Goal: Obtain resource: Obtain resource

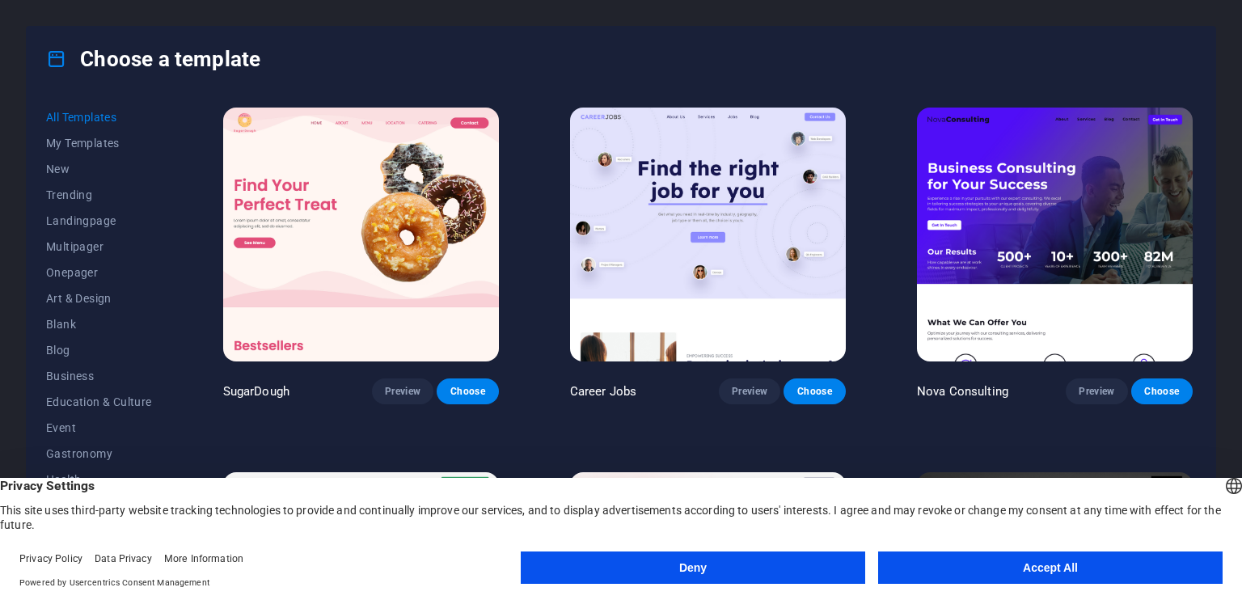
click at [969, 566] on button "Accept All" at bounding box center [1050, 567] width 344 height 32
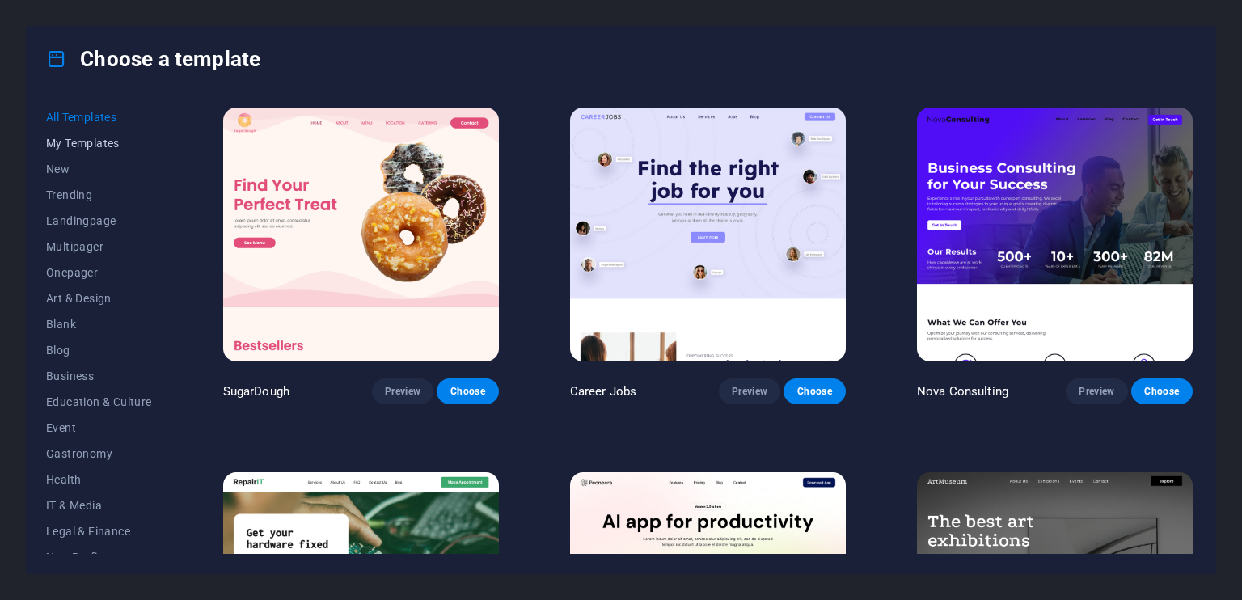
click at [91, 137] on span "My Templates" at bounding box center [99, 143] width 106 height 13
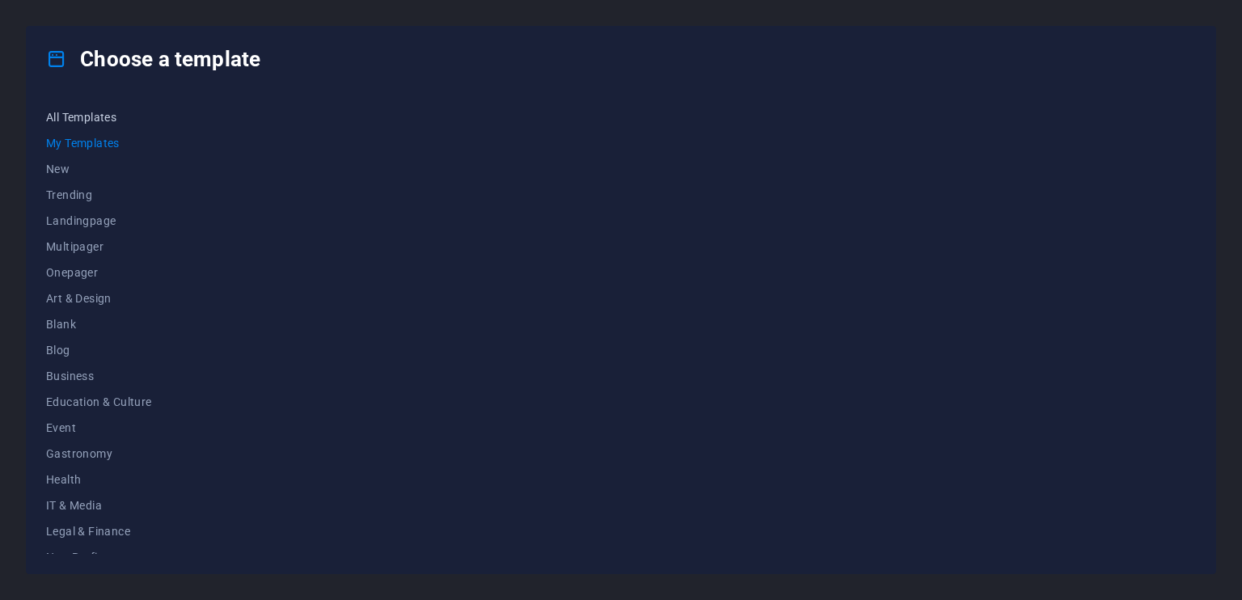
drag, startPoint x: 82, startPoint y: 110, endPoint x: 87, endPoint y: 129, distance: 19.2
click at [83, 111] on span "All Templates" at bounding box center [99, 117] width 106 height 13
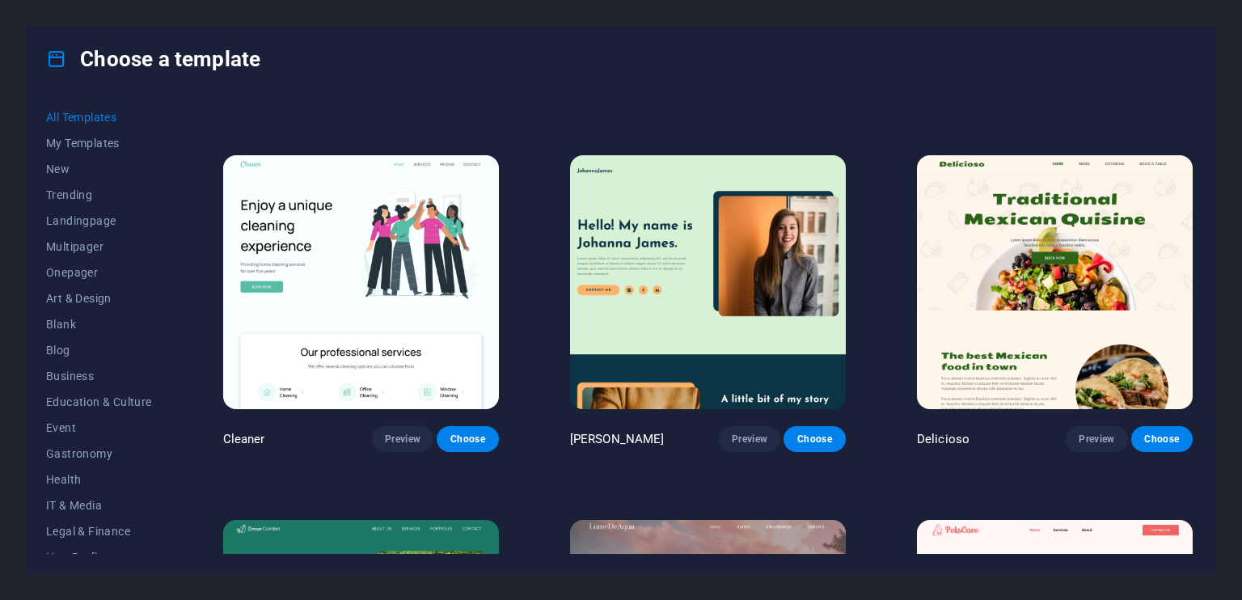
scroll to position [2668, 0]
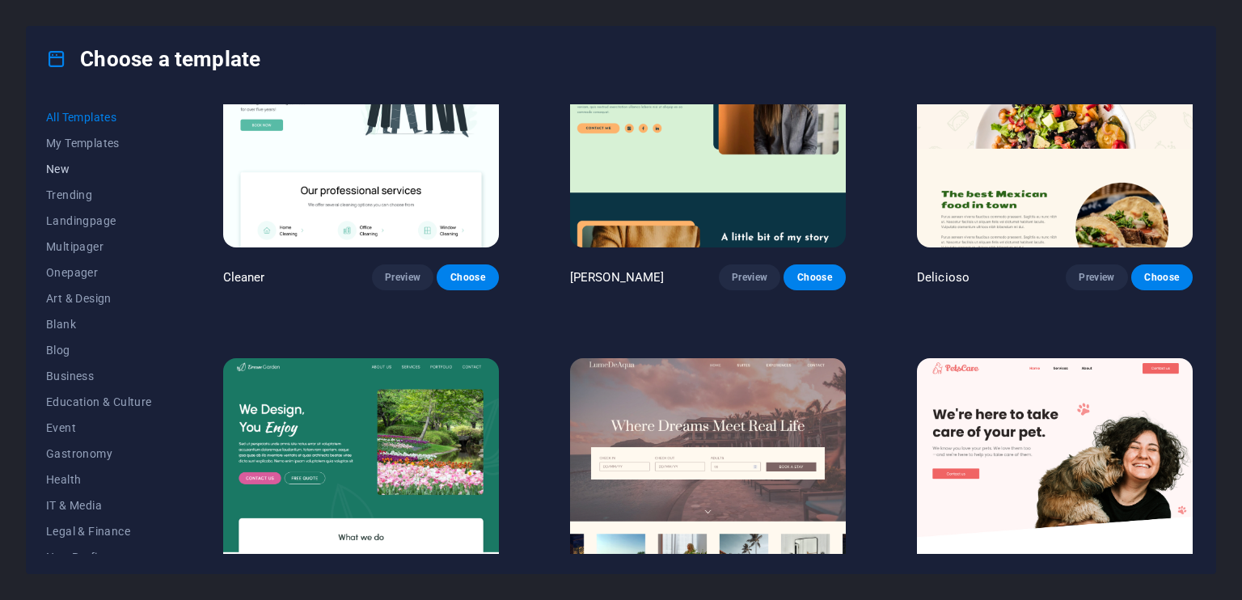
click at [60, 179] on button "New" at bounding box center [99, 169] width 106 height 26
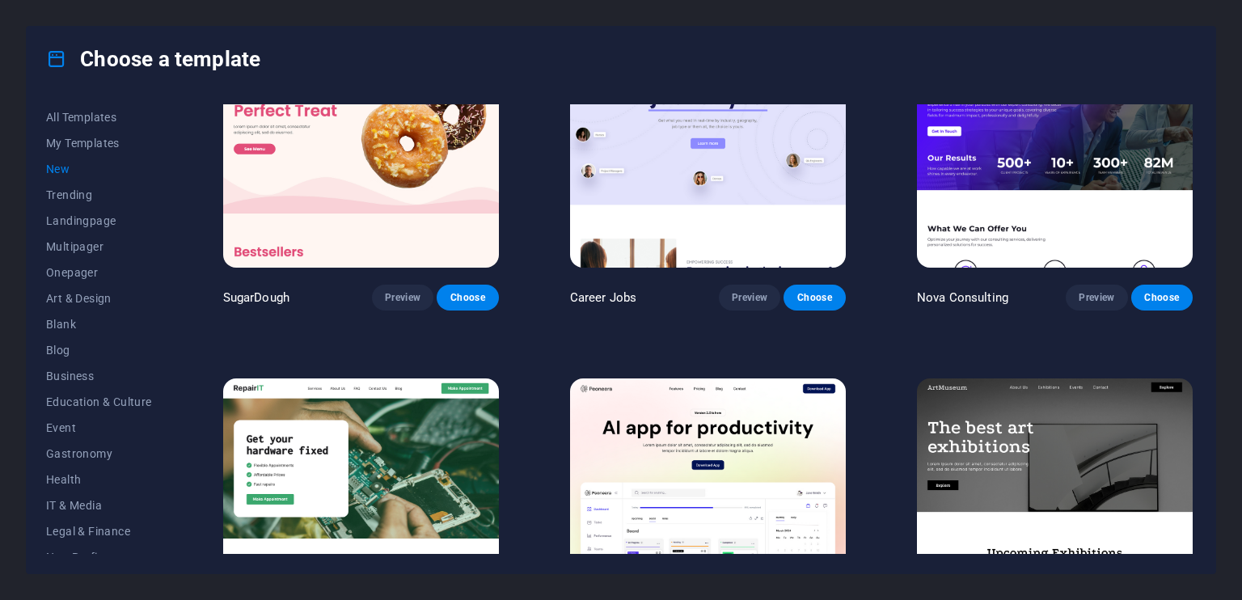
scroll to position [0, 0]
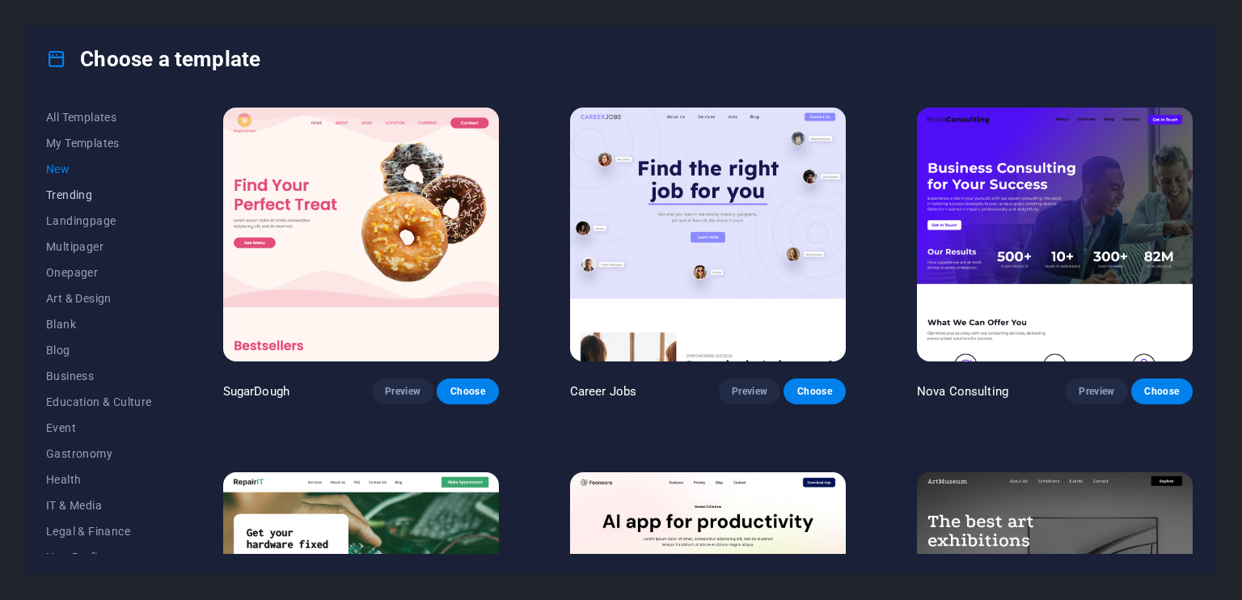
click at [61, 192] on span "Trending" at bounding box center [99, 194] width 106 height 13
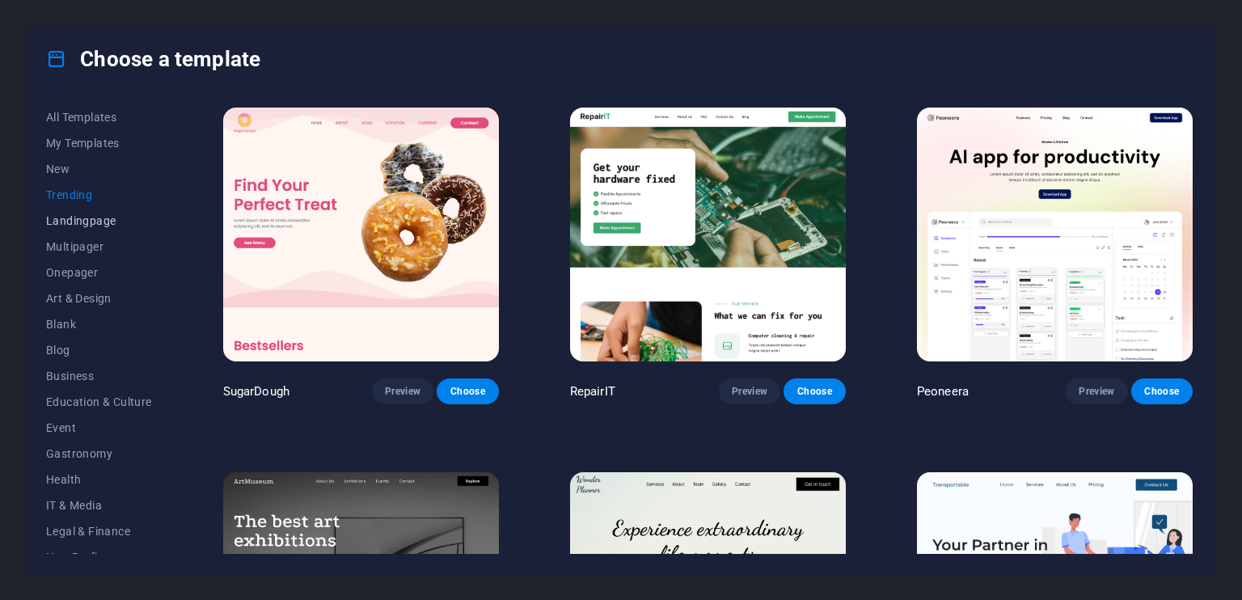
click at [94, 217] on span "Landingpage" at bounding box center [99, 220] width 106 height 13
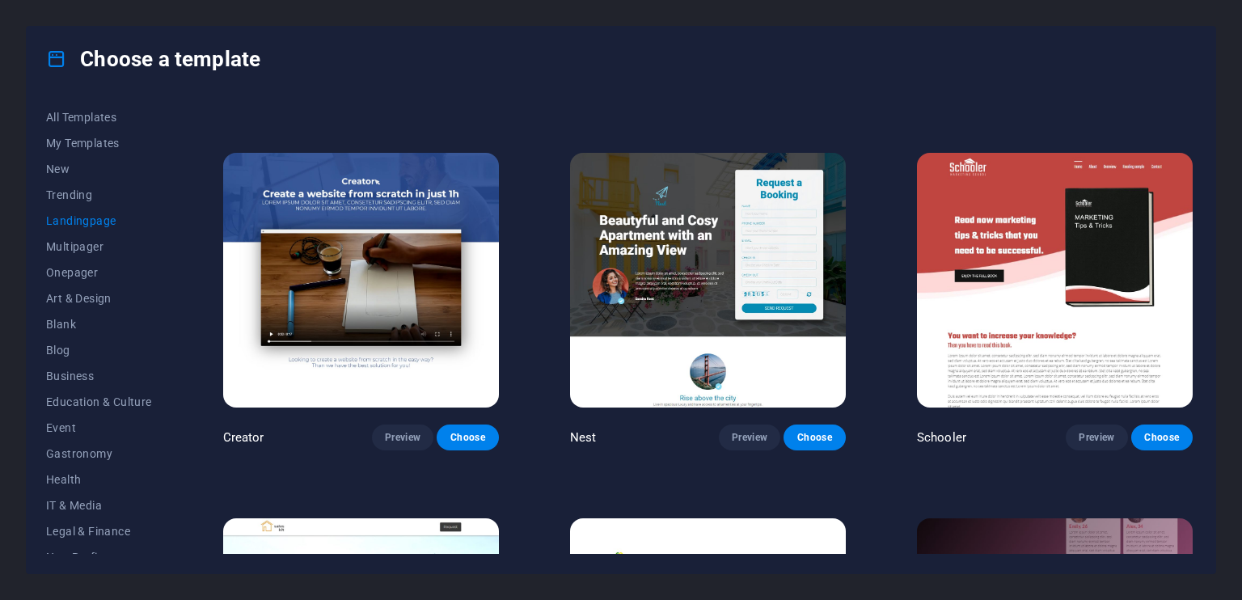
scroll to position [1941, 0]
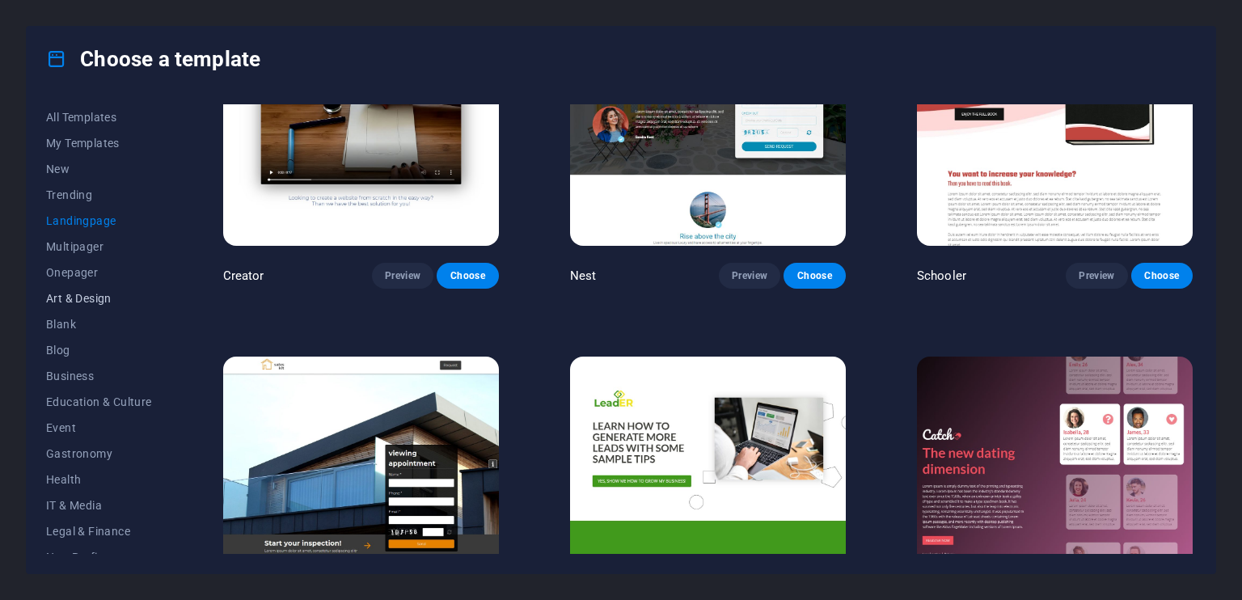
click at [76, 296] on span "Art & Design" at bounding box center [99, 298] width 106 height 13
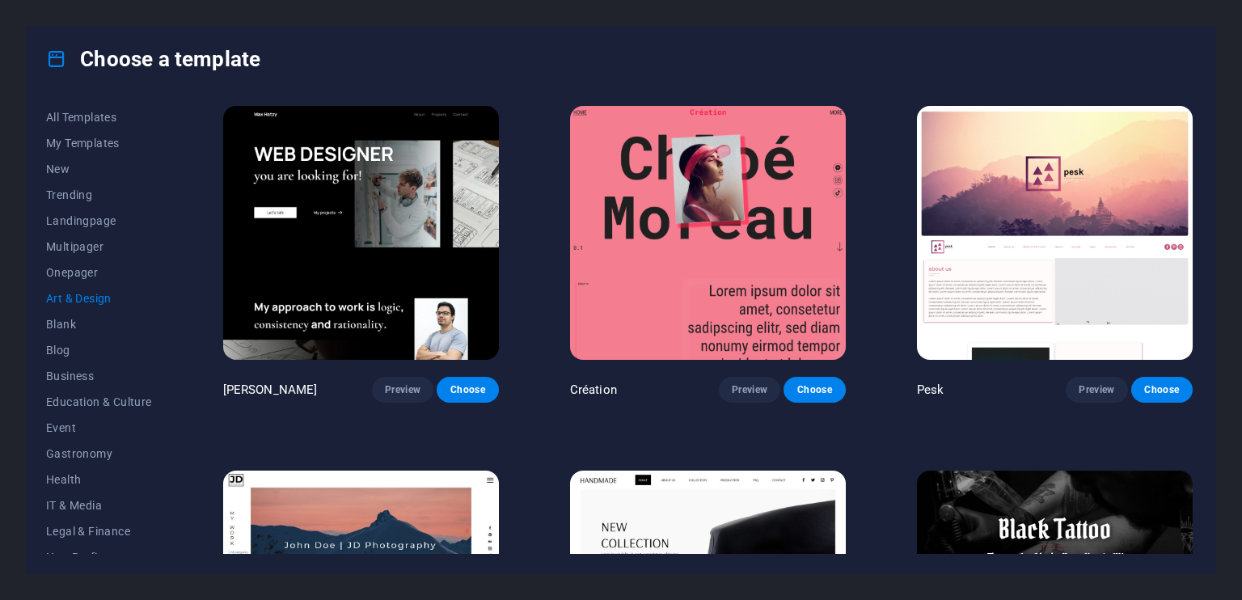
scroll to position [0, 0]
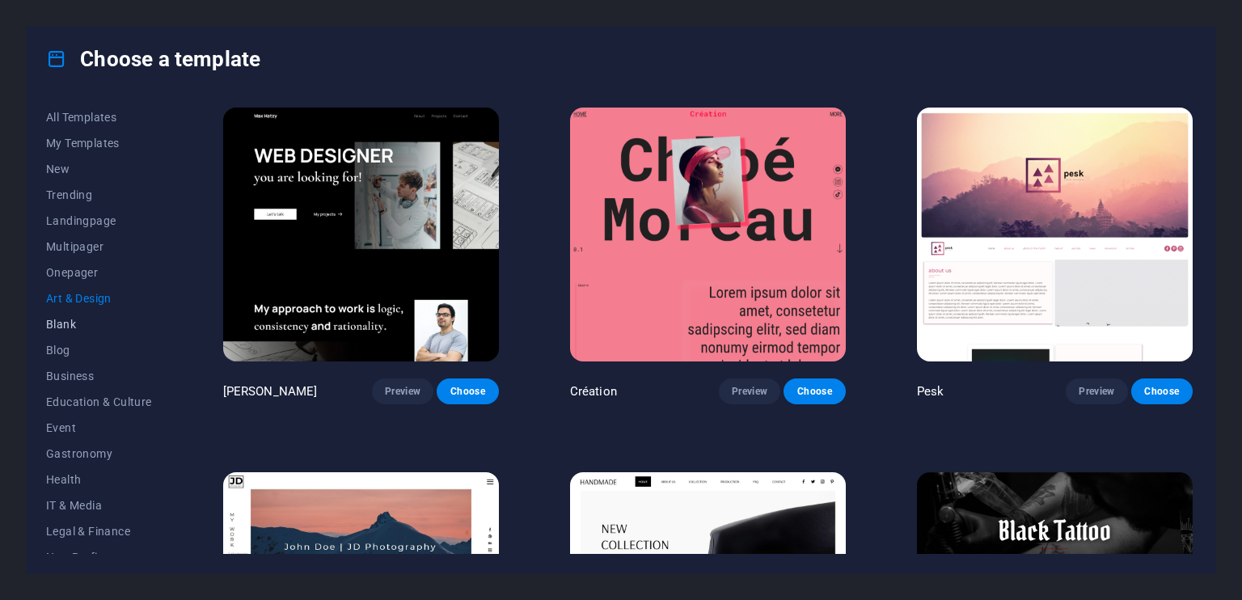
click at [60, 322] on span "Blank" at bounding box center [99, 324] width 106 height 13
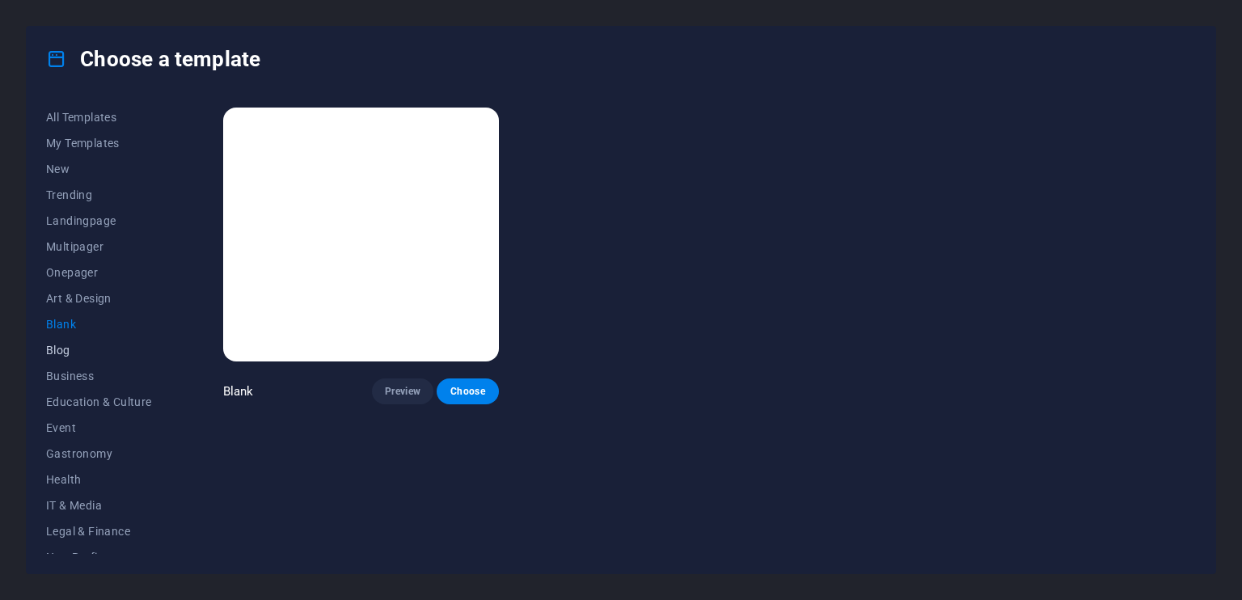
click at [61, 349] on span "Blog" at bounding box center [99, 350] width 106 height 13
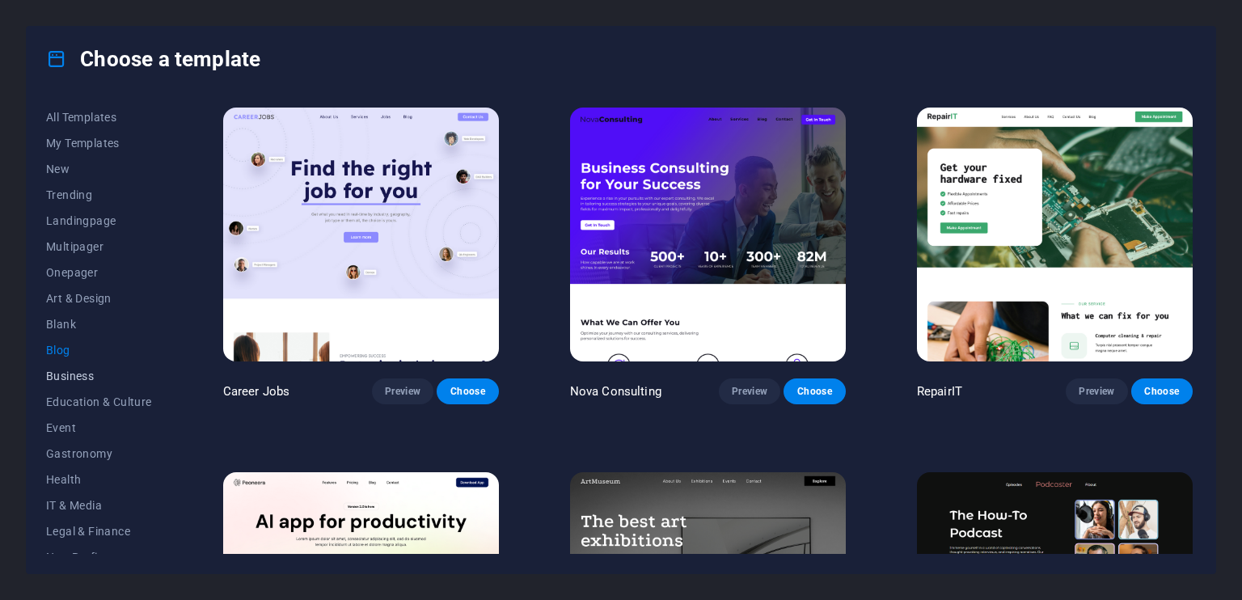
click at [68, 370] on span "Business" at bounding box center [99, 376] width 106 height 13
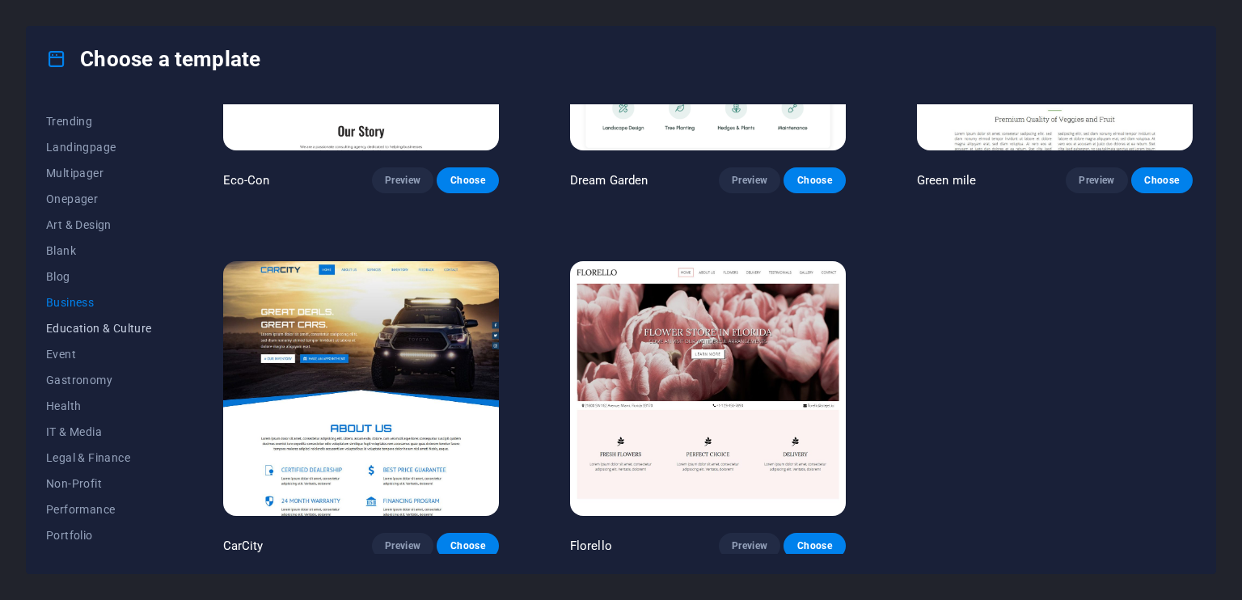
scroll to position [196, 0]
click at [55, 382] on span "Performance" at bounding box center [99, 386] width 106 height 13
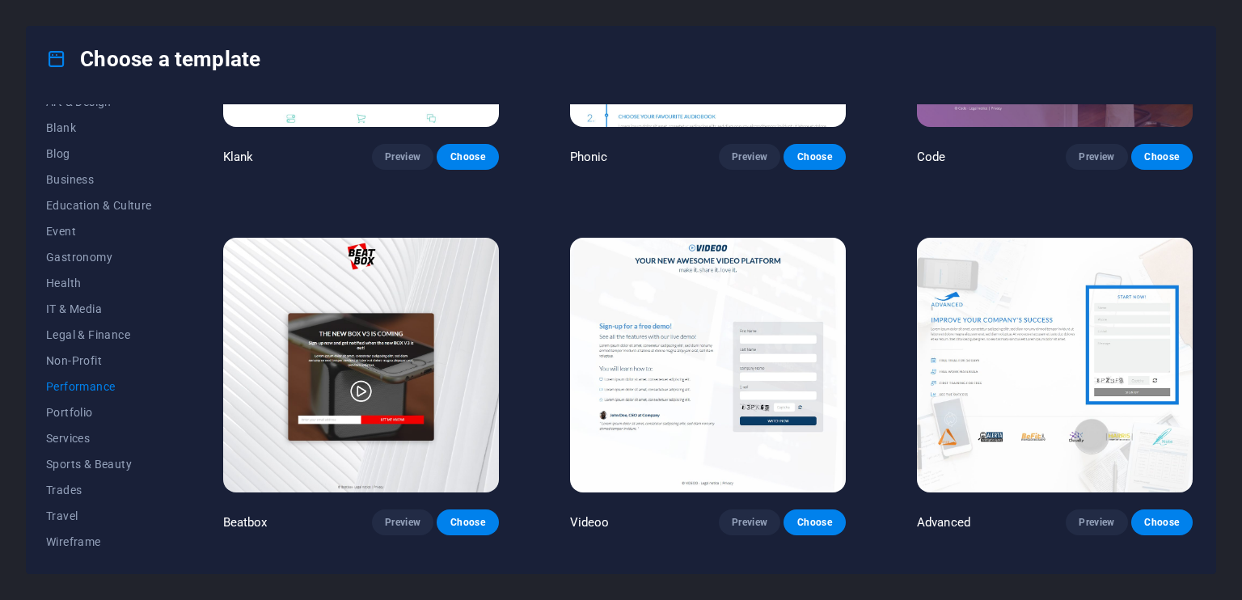
scroll to position [243, 0]
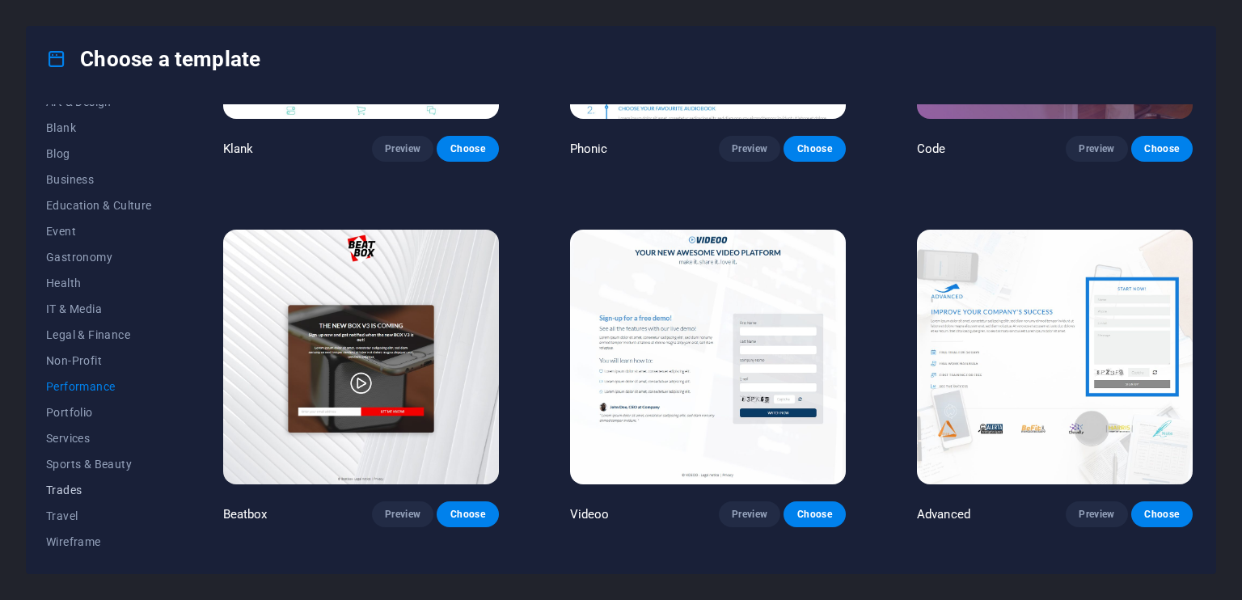
click at [74, 487] on span "Trades" at bounding box center [99, 490] width 106 height 13
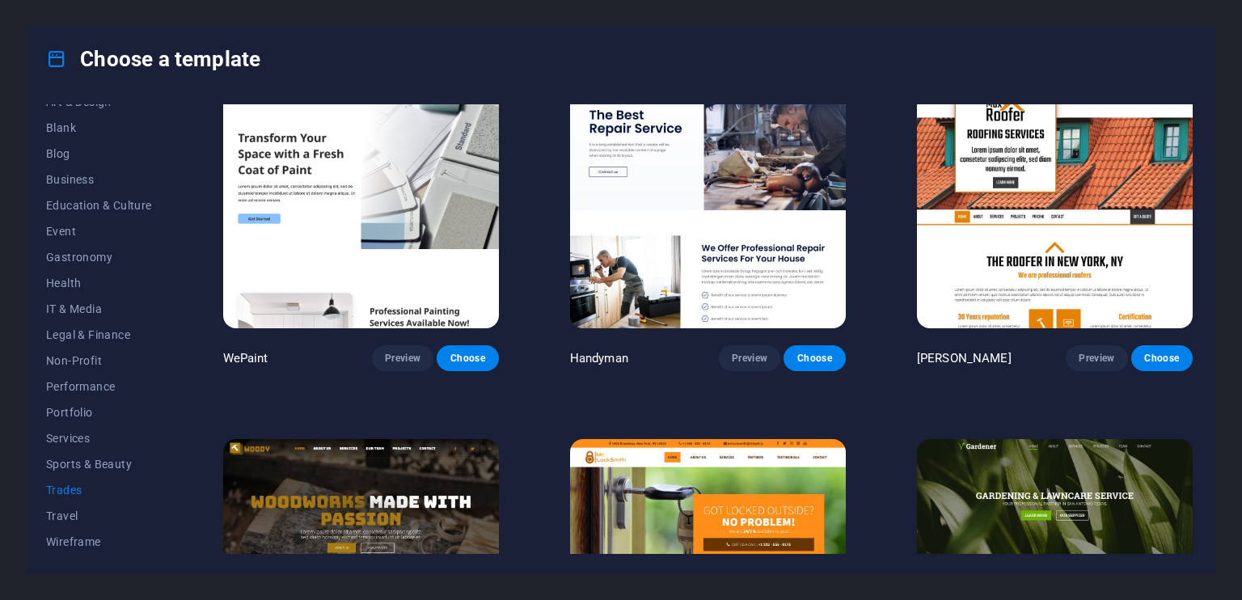
scroll to position [0, 0]
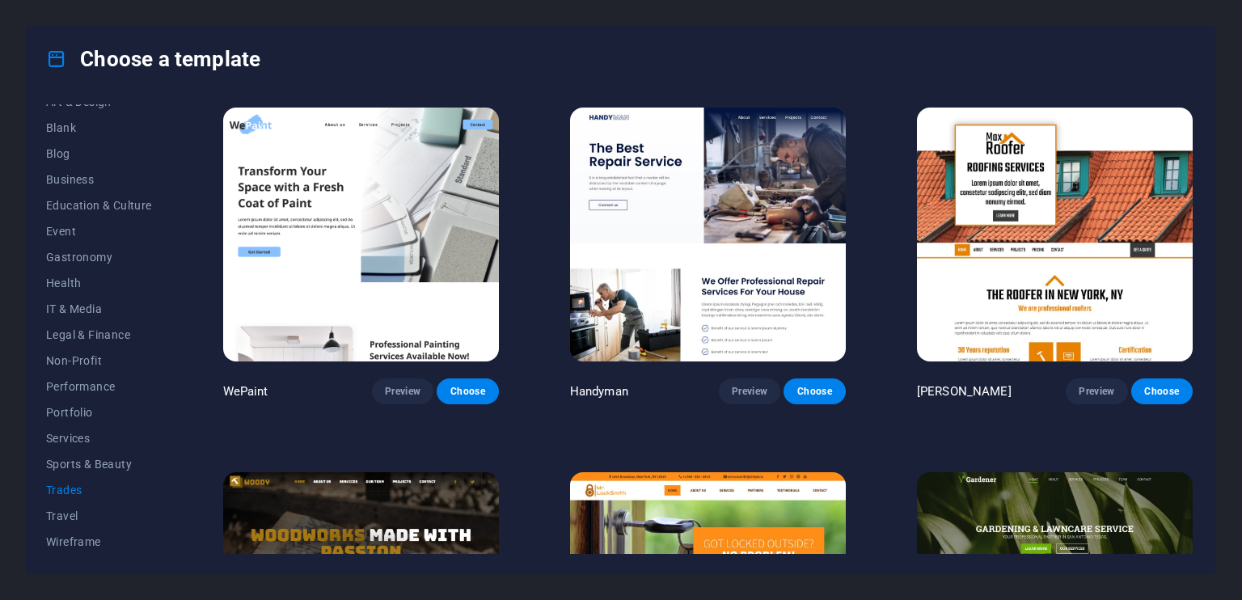
click at [746, 177] on img at bounding box center [708, 235] width 276 height 254
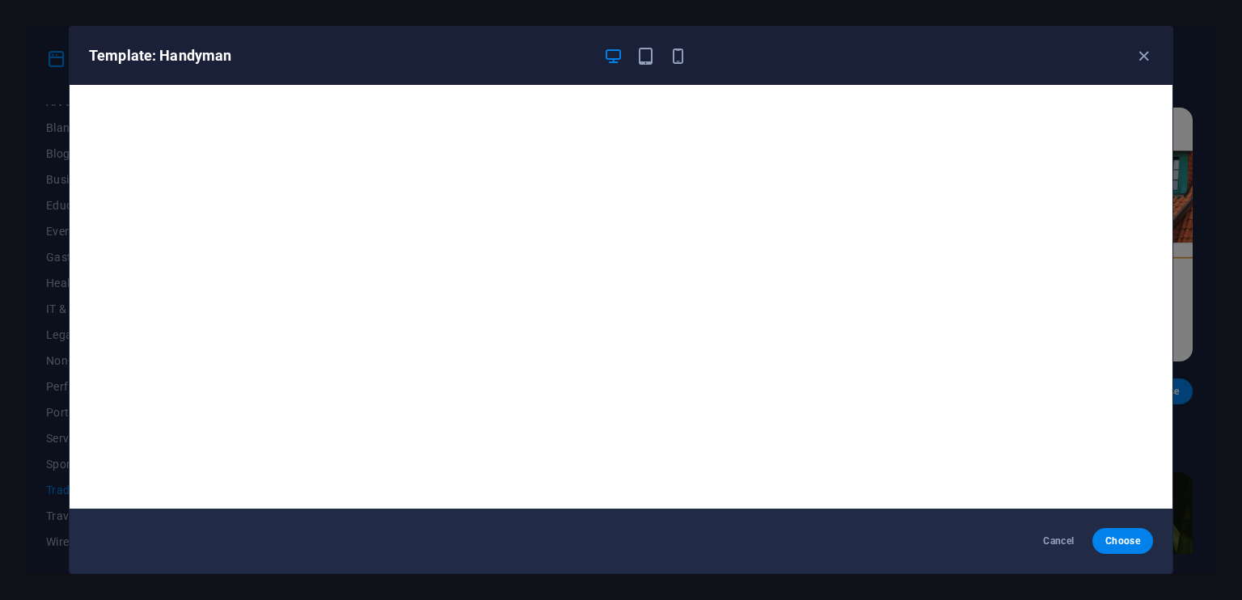
click at [611, 53] on icon "button" at bounding box center [613, 56] width 19 height 19
click at [1060, 536] on span "Cancel" at bounding box center [1058, 540] width 35 height 13
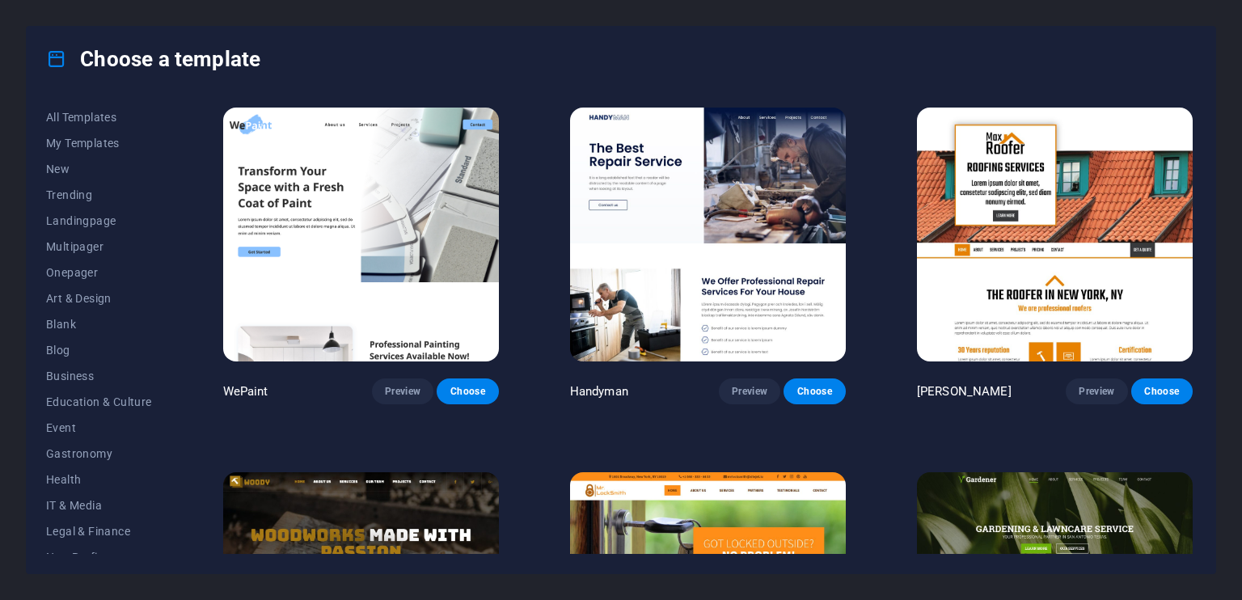
click at [397, 229] on img at bounding box center [361, 235] width 276 height 254
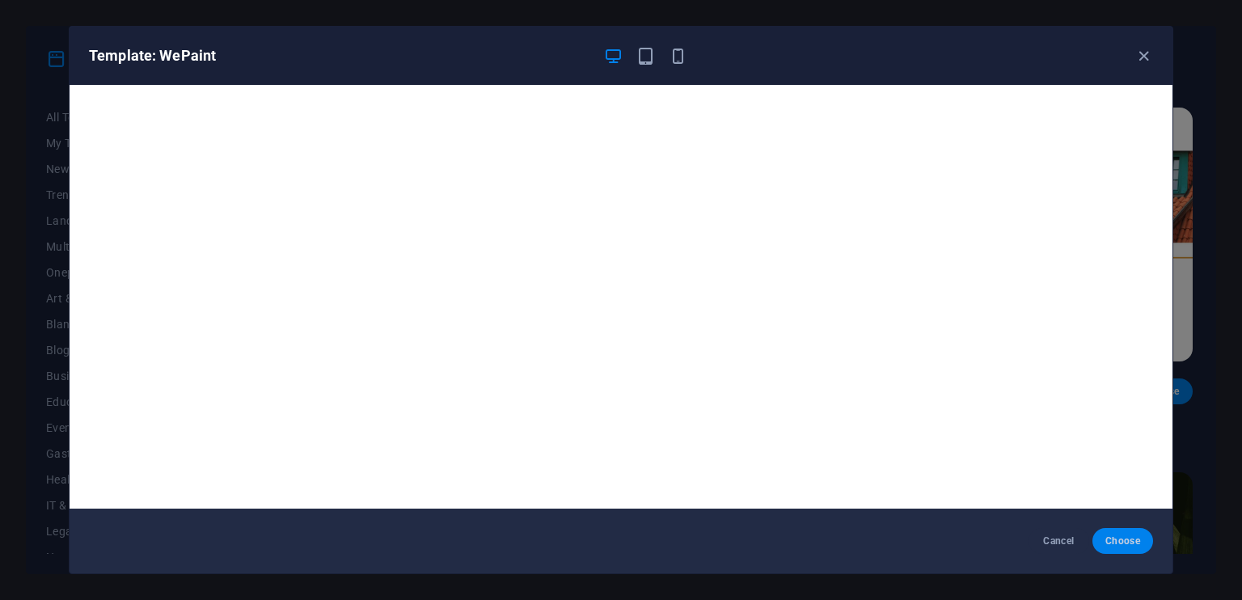
click at [1117, 534] on button "Choose" at bounding box center [1122, 541] width 61 height 26
